Goal: Check status: Check status

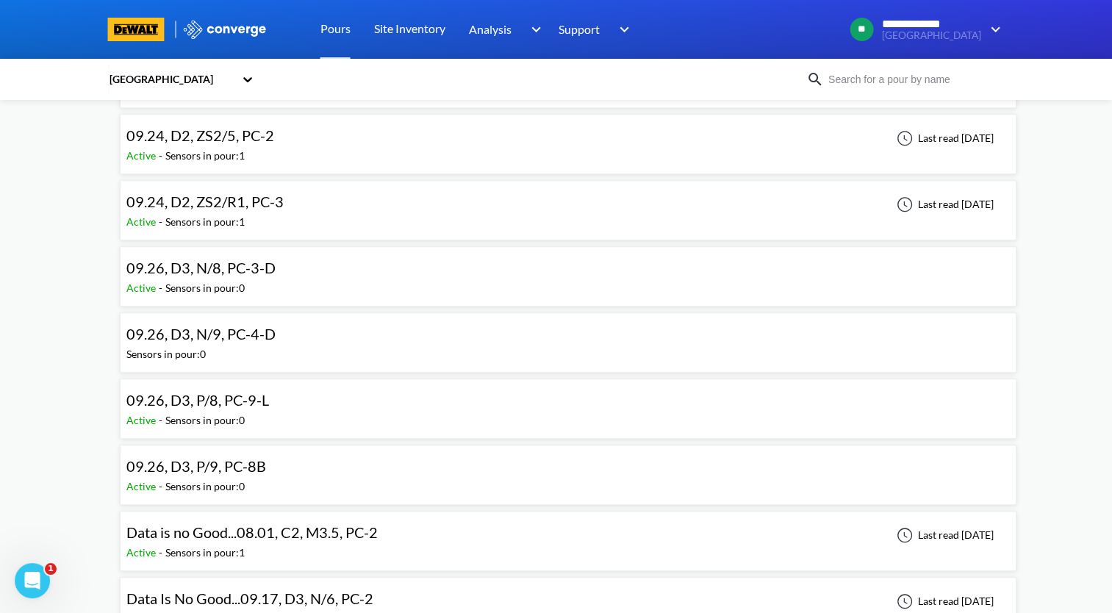
scroll to position [1323, 0]
click at [348, 378] on div "09.26, D3, P/8, PC-9-L Active - Sensors in pour: 0" at bounding box center [568, 408] width 897 height 60
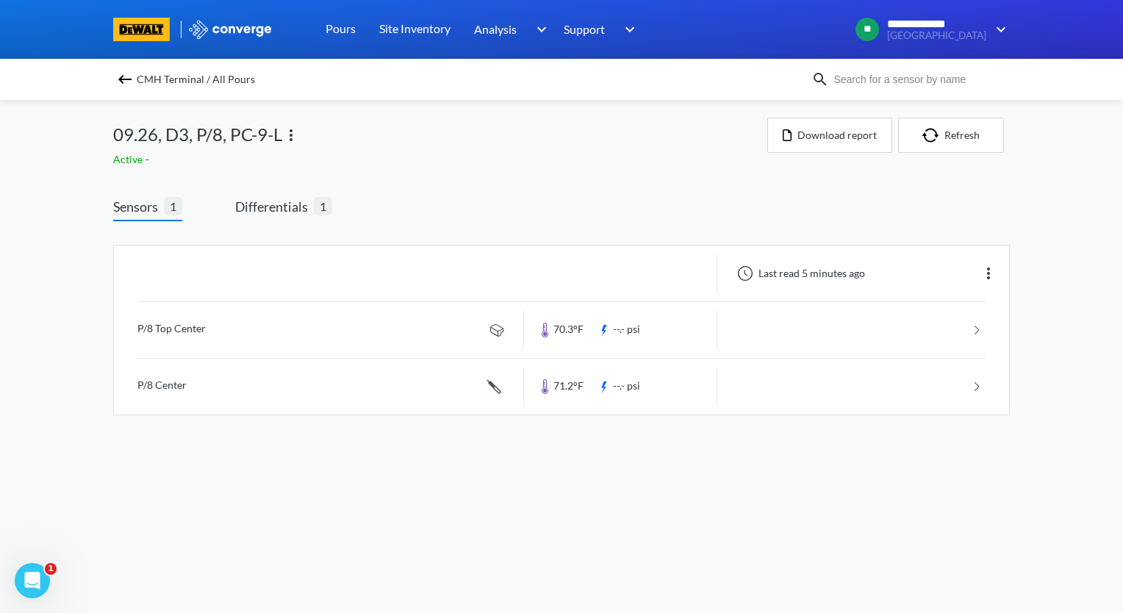
click at [122, 79] on img at bounding box center [125, 80] width 18 height 18
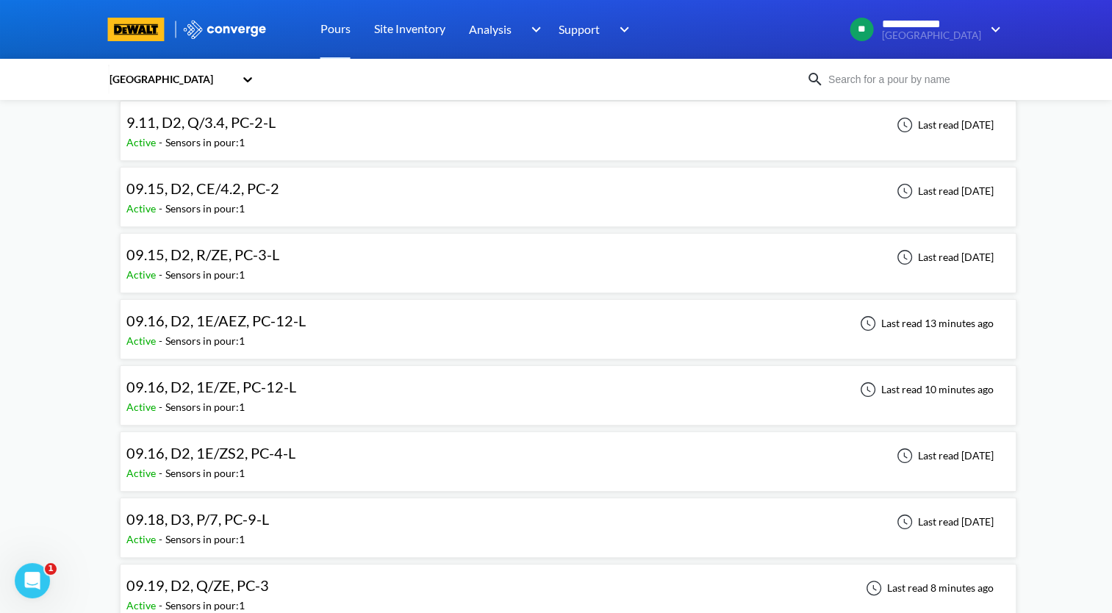
scroll to position [147, 0]
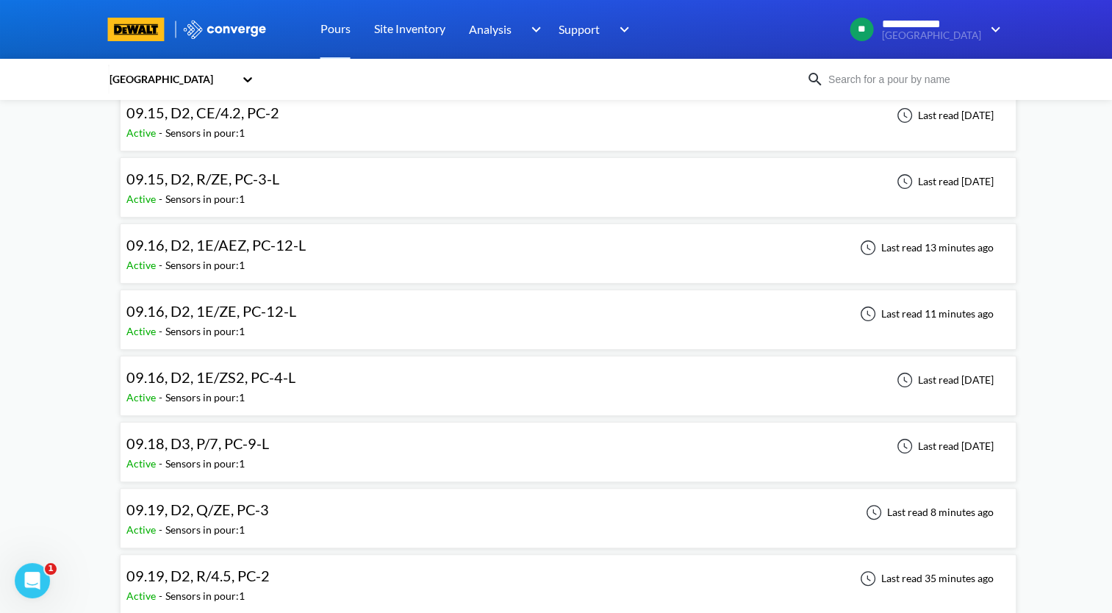
scroll to position [294, 0]
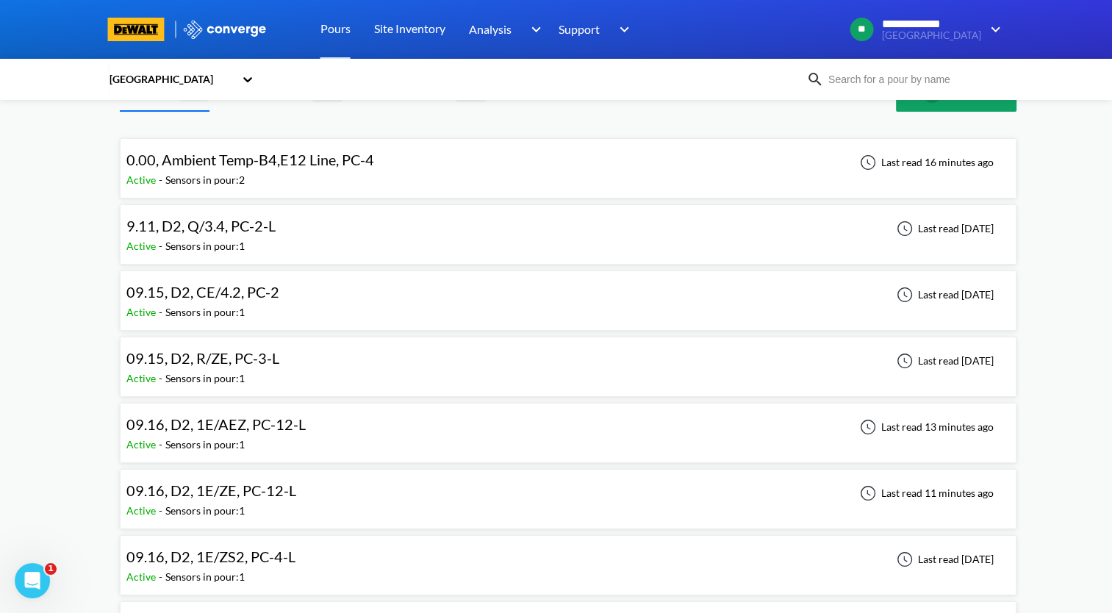
scroll to position [0, 0]
